Goal: Find specific page/section: Find specific page/section

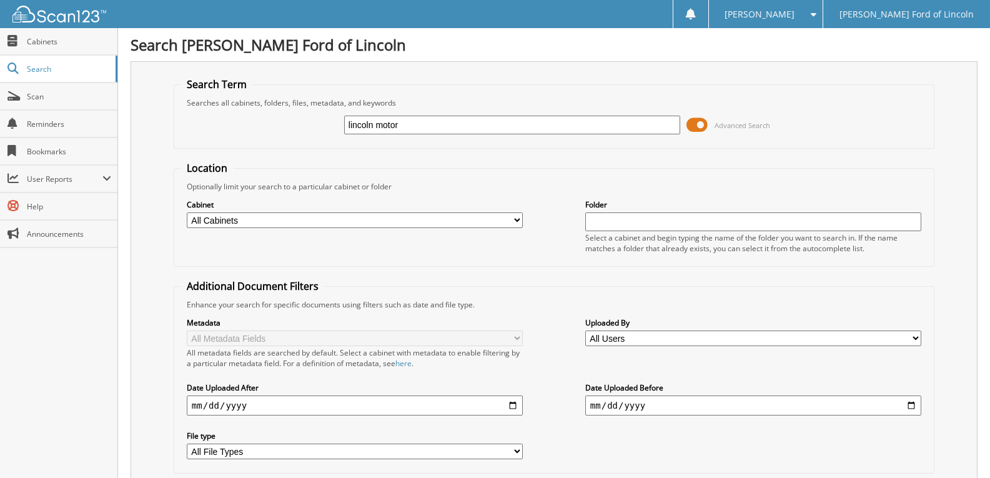
type input "lincoln motor"
click at [702, 121] on span at bounding box center [697, 125] width 21 height 19
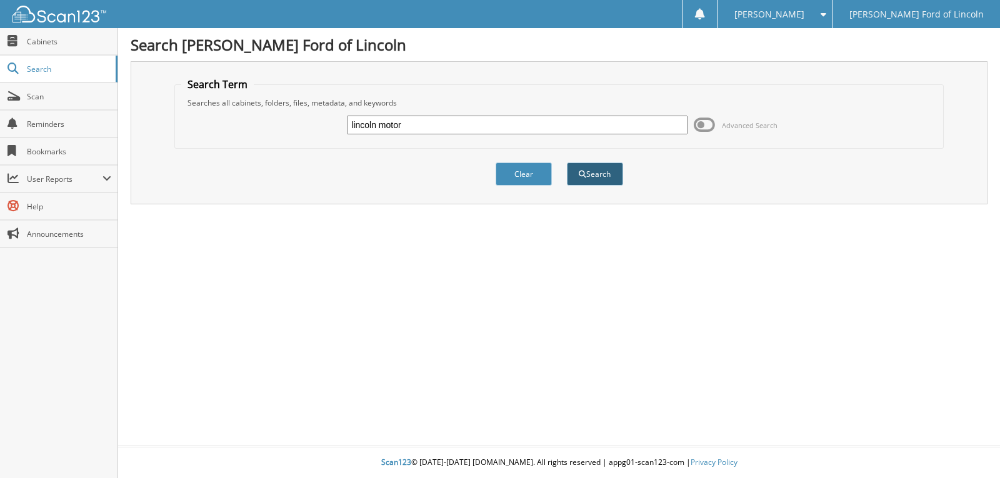
click at [581, 174] on span "submit" at bounding box center [582, 174] width 7 height 7
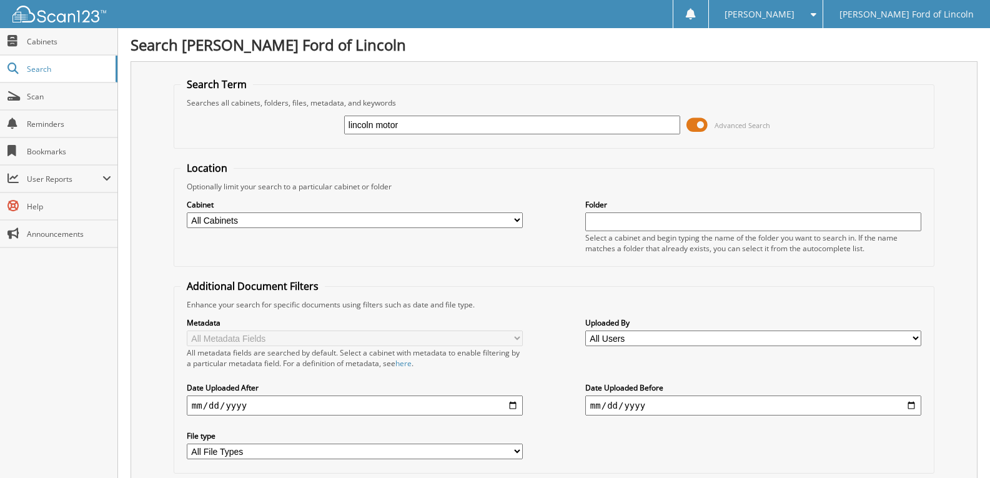
click at [414, 124] on input "lincoln motor" at bounding box center [512, 125] width 336 height 19
type input "l"
type input "kneeland"
click at [702, 120] on span at bounding box center [697, 125] width 21 height 19
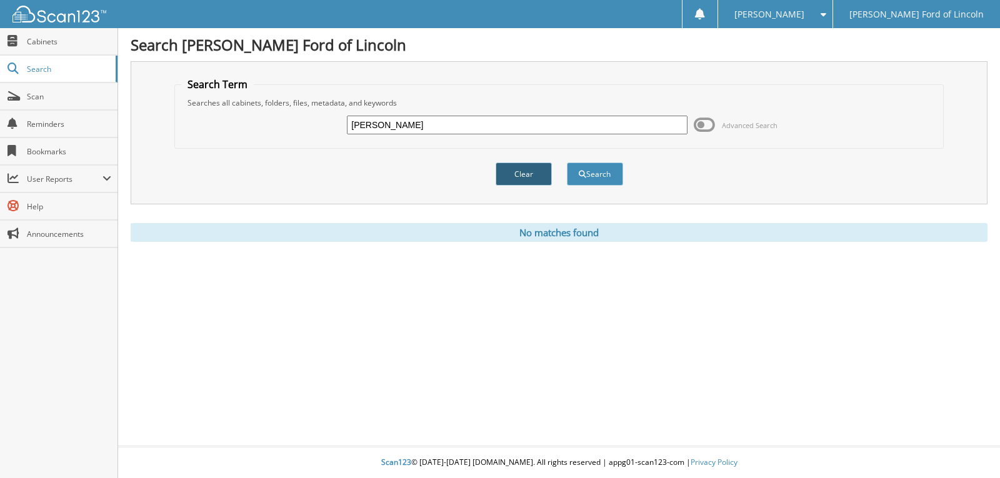
click at [524, 172] on button "Clear" at bounding box center [523, 173] width 56 height 23
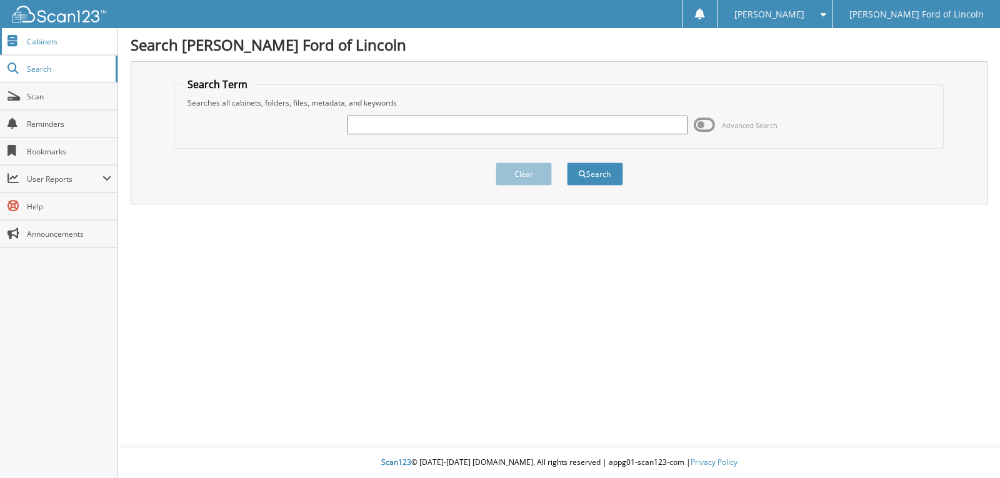
click at [44, 42] on span "Cabinets" at bounding box center [69, 41] width 84 height 11
